Goal: Task Accomplishment & Management: Manage account settings

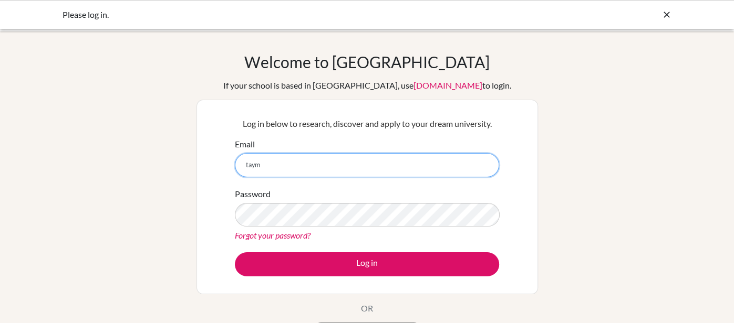
click at [309, 160] on input "taym" at bounding box center [367, 165] width 264 height 24
type input "[EMAIL_ADDRESS][DOMAIN_NAME]"
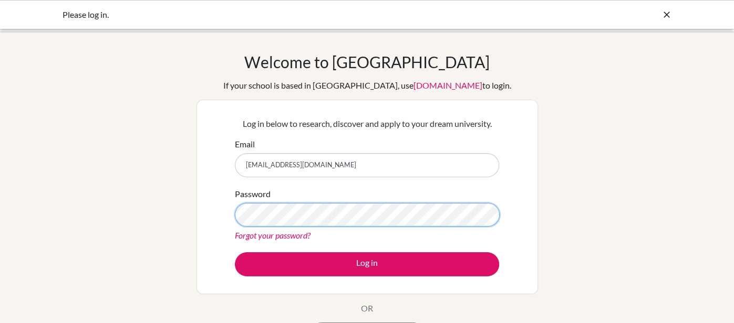
click at [235, 253] on button "Log in" at bounding box center [367, 265] width 264 height 24
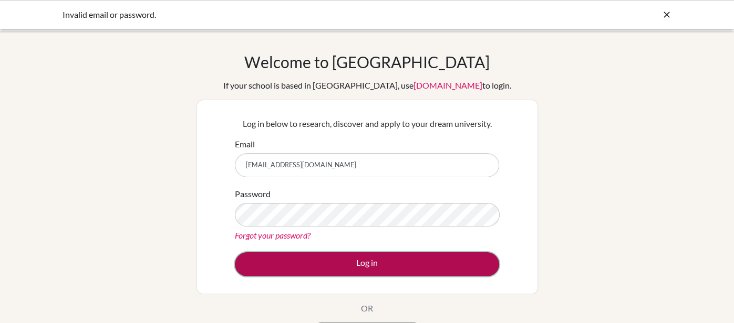
click at [433, 277] on button "Log in" at bounding box center [367, 265] width 264 height 24
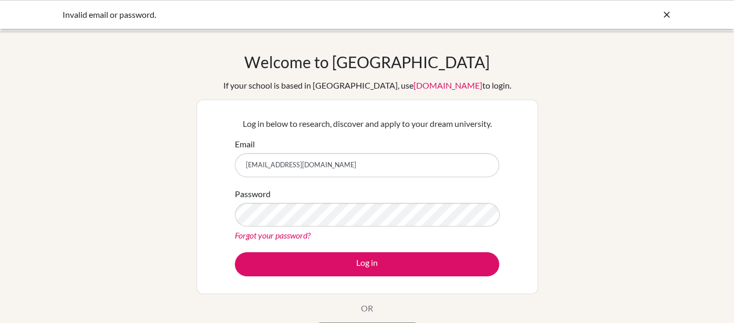
click at [290, 239] on link "Forgot your password?" at bounding box center [273, 236] width 76 height 10
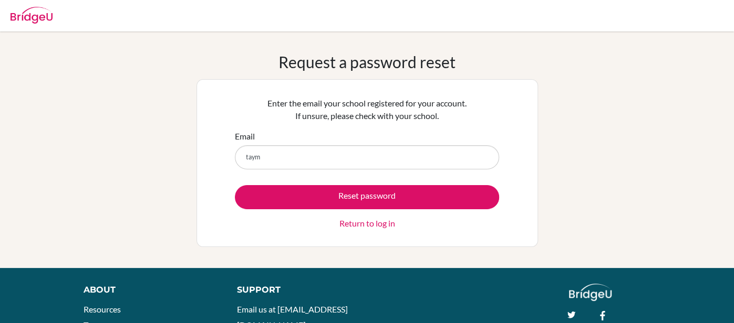
type input "[EMAIL_ADDRESS][DOMAIN_NAME]"
click at [362, 209] on div "Reset password Return to log in" at bounding box center [367, 207] width 264 height 45
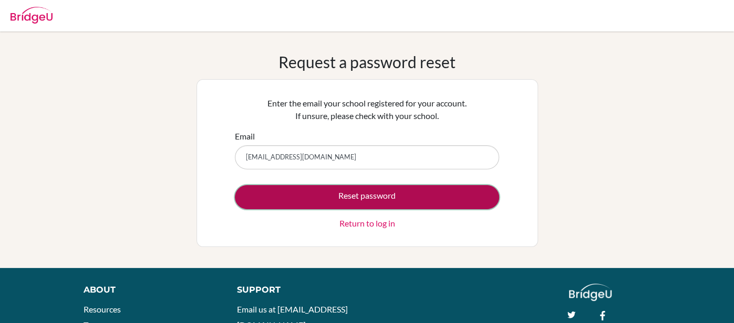
click at [360, 201] on button "Reset password" at bounding box center [367, 197] width 264 height 24
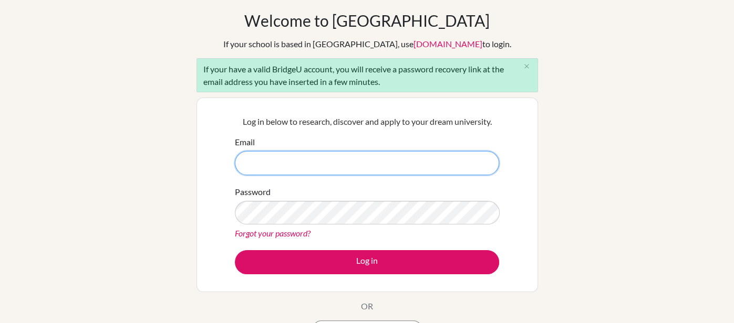
scroll to position [40, 0]
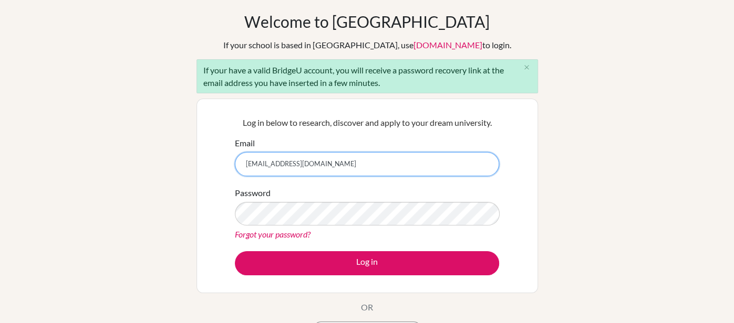
click at [317, 164] on input "taym.ayham@summitshcool.ae" at bounding box center [367, 164] width 264 height 24
type input "[EMAIL_ADDRESS][DOMAIN_NAME]"
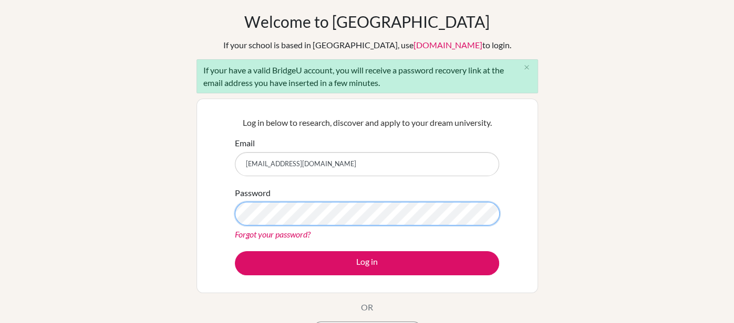
click at [235, 252] on button "Log in" at bounding box center [367, 264] width 264 height 24
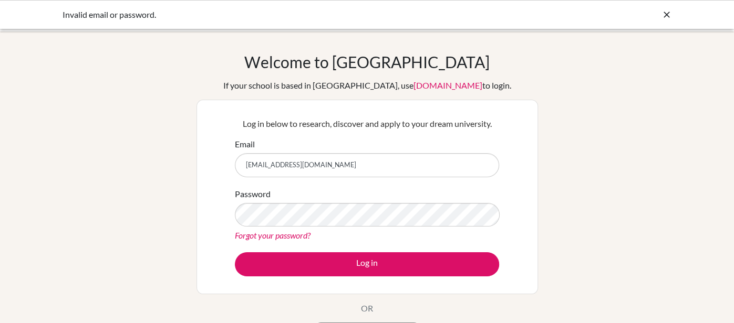
click at [302, 195] on div "Password Forgot your password?" at bounding box center [367, 215] width 264 height 55
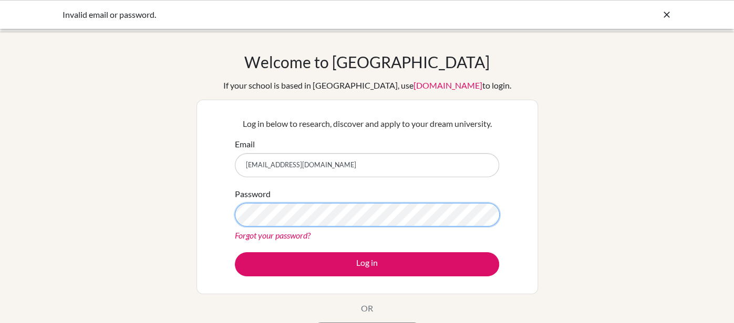
click at [235, 253] on button "Log in" at bounding box center [367, 265] width 264 height 24
